Goal: Information Seeking & Learning: Learn about a topic

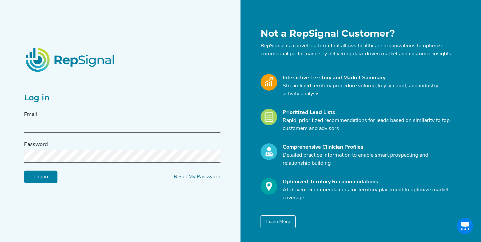
click at [118, 129] on input "text" at bounding box center [122, 126] width 196 height 12
type input "[EMAIL_ADDRESS][DOMAIN_NAME]"
click at [38, 184] on input "Log in" at bounding box center [40, 177] width 33 height 13
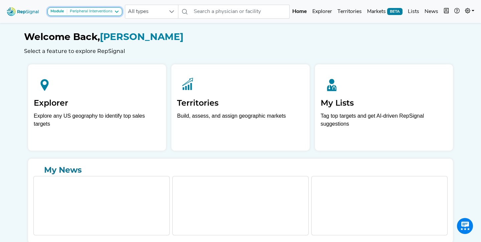
click at [118, 8] on button "Module Peripheral Interventions" at bounding box center [84, 11] width 75 height 9
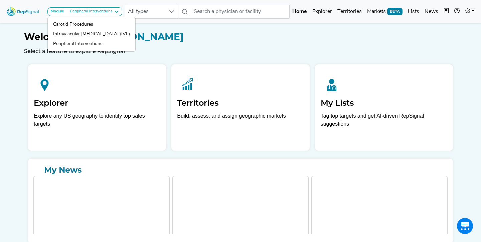
click at [173, 42] on h1 "Welcome Back, [PERSON_NAME]" at bounding box center [240, 36] width 433 height 11
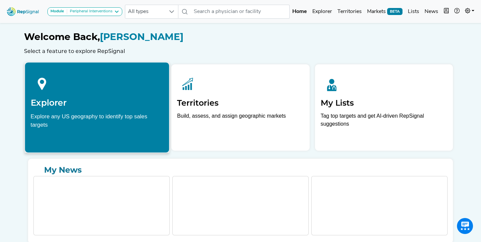
click at [73, 113] on div "Explore any US geography to identify top sales targets" at bounding box center [97, 120] width 133 height 17
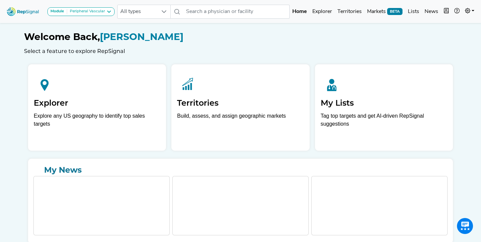
click at [204, 57] on div "Welcome Back, [PERSON_NAME] Select a feature to explore RepSignal Explorer Expl…" at bounding box center [240, 132] width 433 height 222
click at [100, 15] on button "Module Peripheral Vascular" at bounding box center [80, 11] width 67 height 9
click at [171, 51] on h6 "Select a feature to explore RepSignal" at bounding box center [240, 51] width 433 height 6
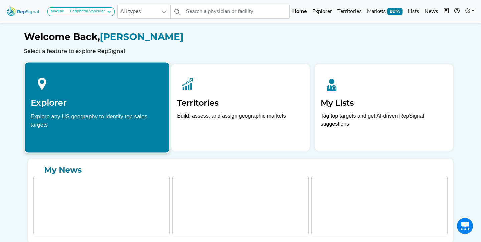
click at [108, 129] on p "Explore any US geography to identify top sales targets" at bounding box center [97, 122] width 133 height 21
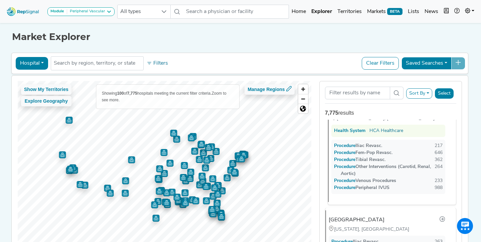
scroll to position [24, 0]
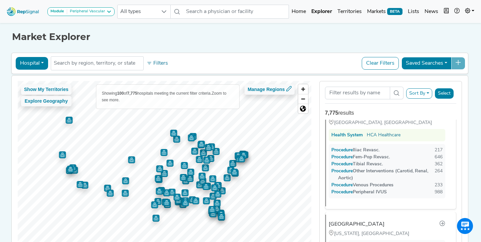
click at [430, 95] on button "Sort By" at bounding box center [419, 93] width 26 height 10
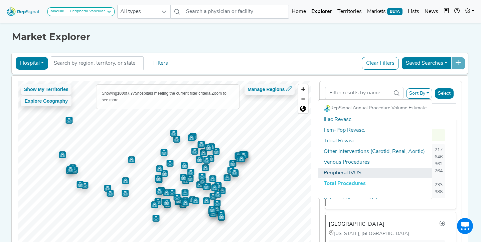
click at [358, 177] on link "Peripheral IVUS" at bounding box center [374, 173] width 113 height 11
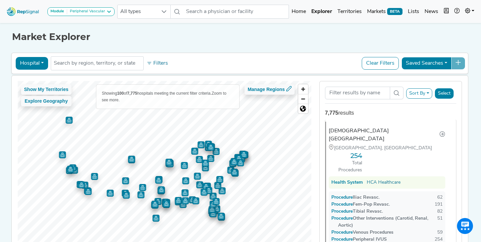
scroll to position [6609, 0]
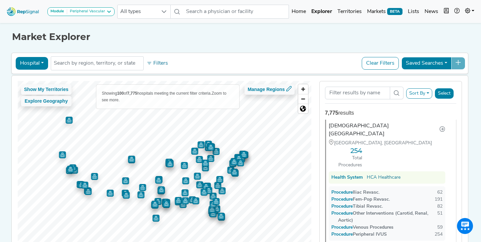
click at [36, 64] on button "Hospital" at bounding box center [32, 63] width 32 height 13
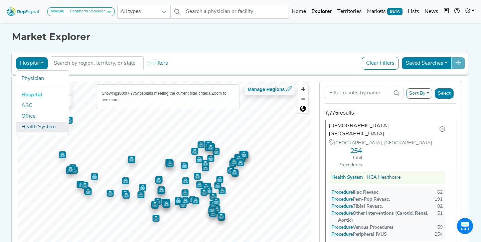
click at [35, 125] on link "Health System" at bounding box center [42, 127] width 53 height 11
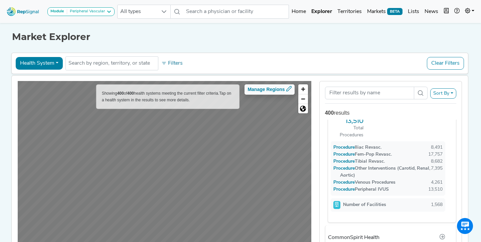
scroll to position [34, 0]
click at [444, 93] on button "Sort By" at bounding box center [443, 93] width 26 height 10
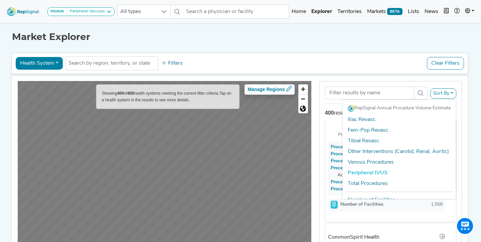
click at [298, 157] on div at bounding box center [164, 172] width 293 height 182
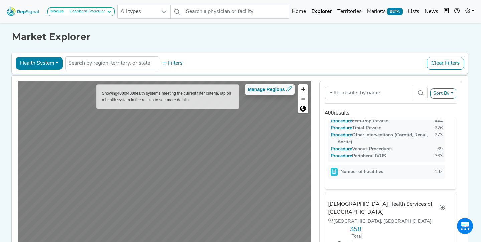
scroll to position [6420, 0]
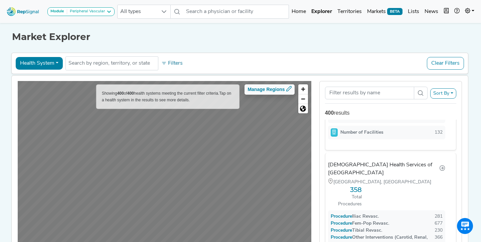
click at [440, 93] on button "Sort By" at bounding box center [443, 93] width 26 height 10
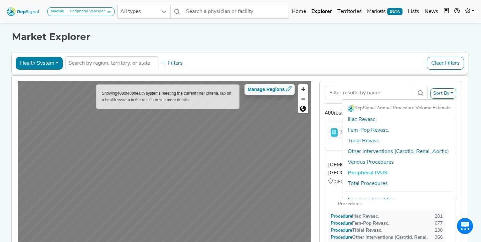
click at [47, 57] on button "Health System" at bounding box center [39, 63] width 47 height 13
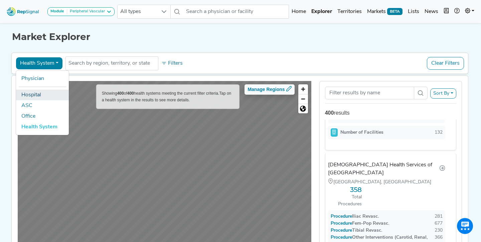
click at [39, 93] on link "Hospital" at bounding box center [42, 95] width 53 height 11
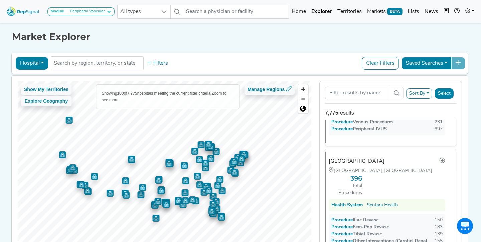
scroll to position [0, 0]
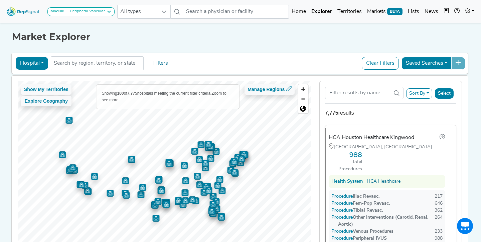
click at [33, 64] on button "Hospital" at bounding box center [32, 63] width 32 height 13
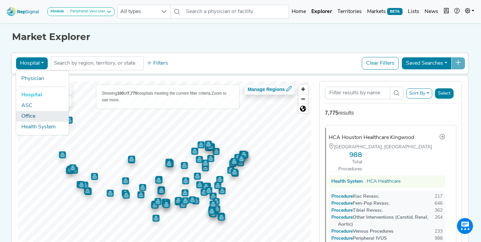
click at [28, 115] on link "Office" at bounding box center [42, 116] width 53 height 11
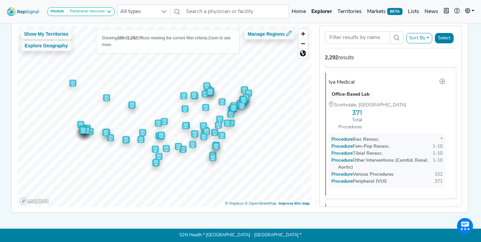
scroll to position [11273, 0]
